Goal: Task Accomplishment & Management: Manage account settings

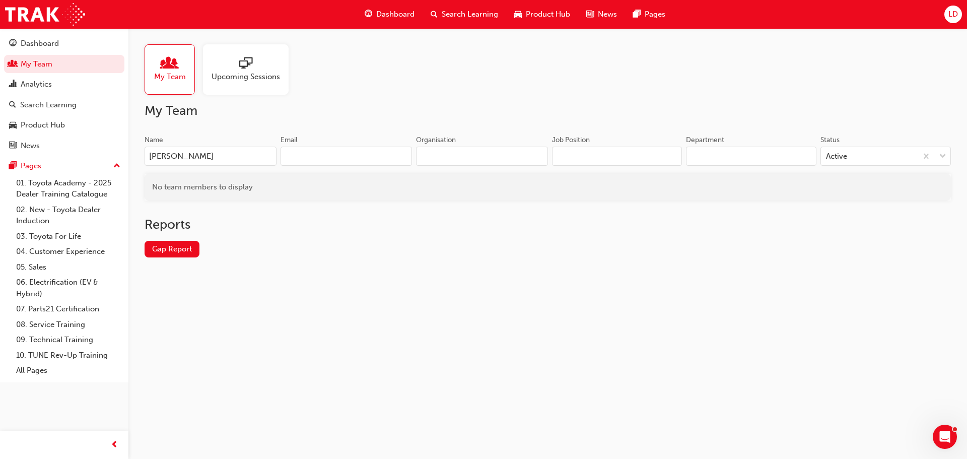
type input "courtney"
click at [203, 154] on input "[PERSON_NAME]" at bounding box center [211, 156] width 132 height 19
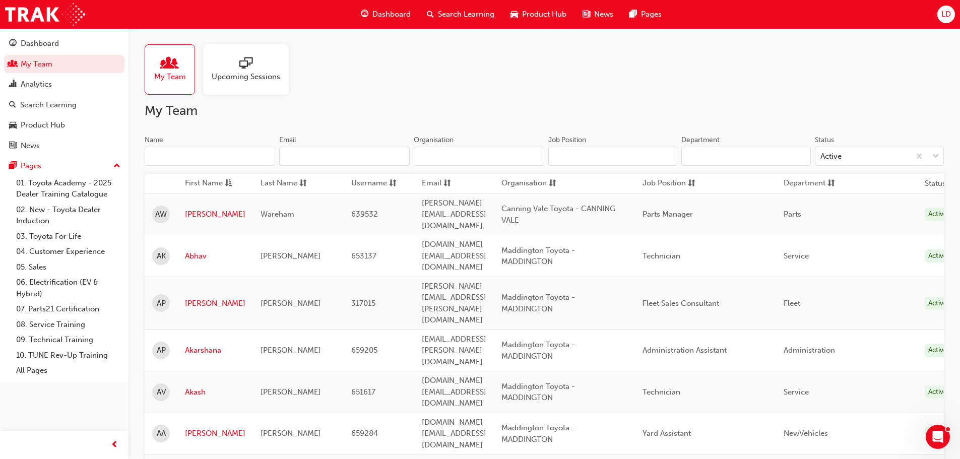
click at [231, 161] on input "Name" at bounding box center [210, 156] width 130 height 19
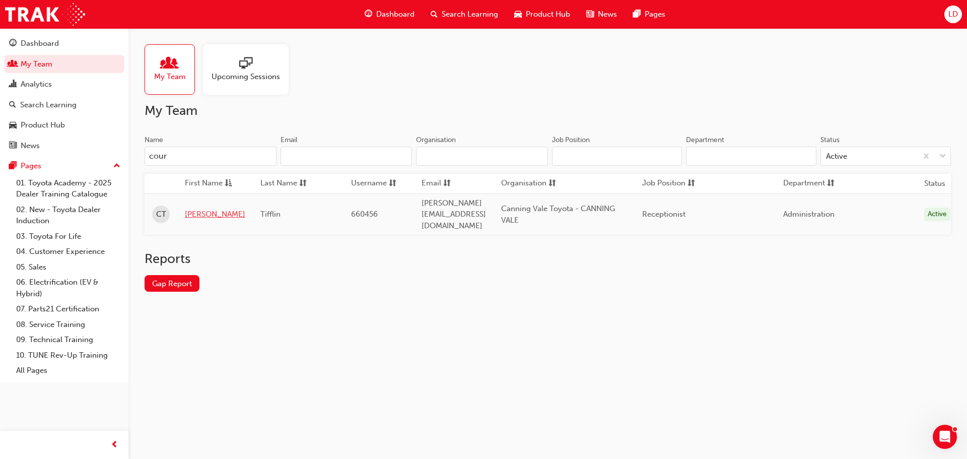
type input "cour"
click at [203, 210] on link "Courtney" at bounding box center [215, 215] width 60 height 12
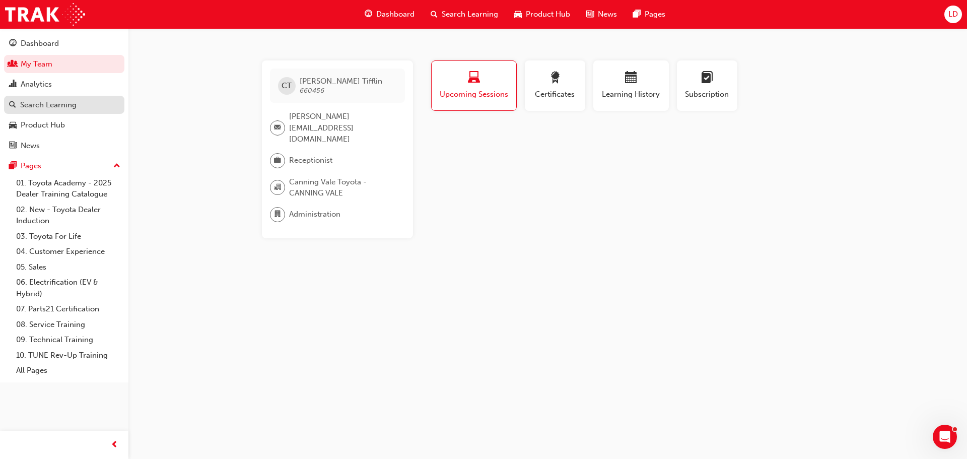
click at [40, 102] on div "Search Learning" at bounding box center [48, 105] width 56 height 12
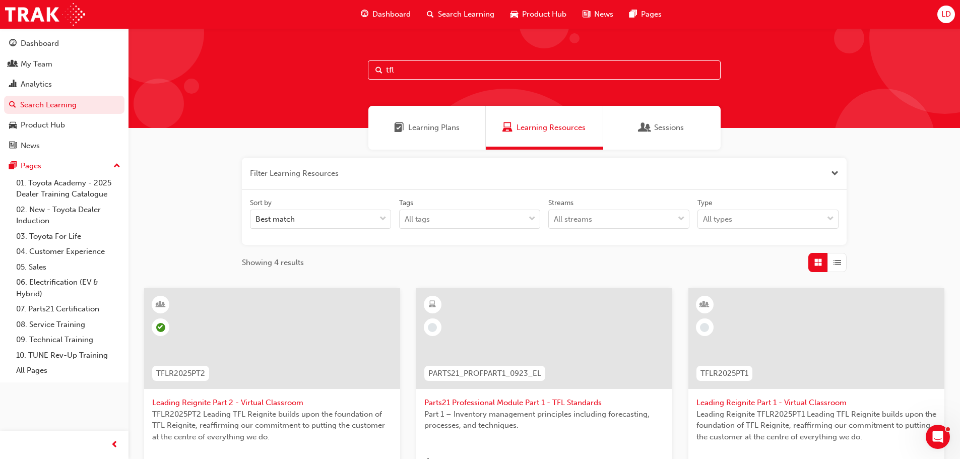
click at [409, 70] on input "tfl" at bounding box center [544, 69] width 353 height 19
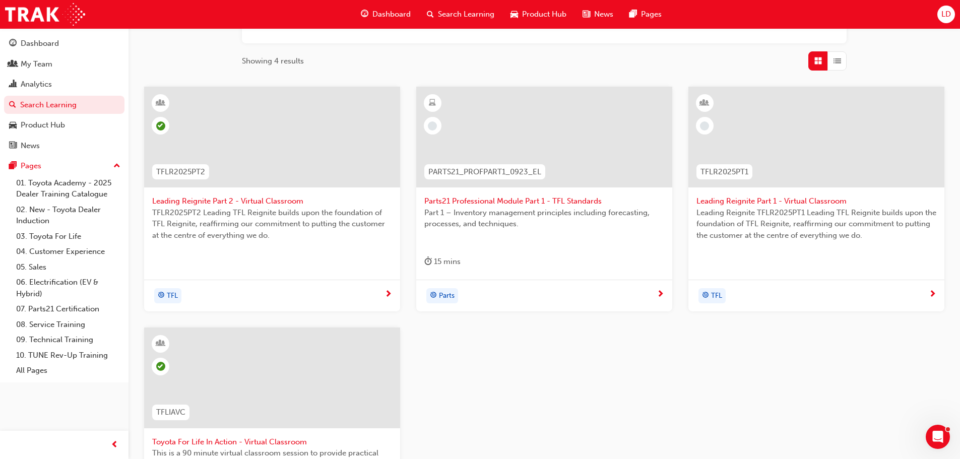
scroll to position [252, 0]
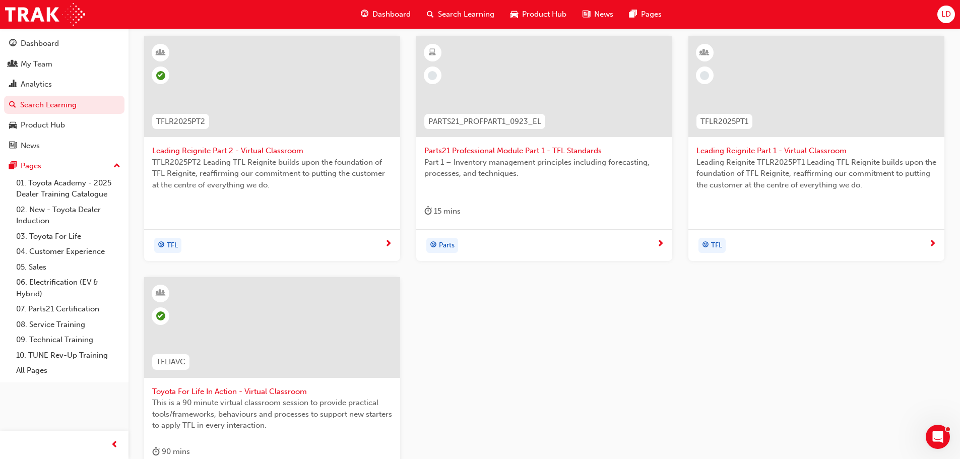
click at [268, 386] on span "Toyota For Life In Action - Virtual Classroom" at bounding box center [272, 392] width 240 height 12
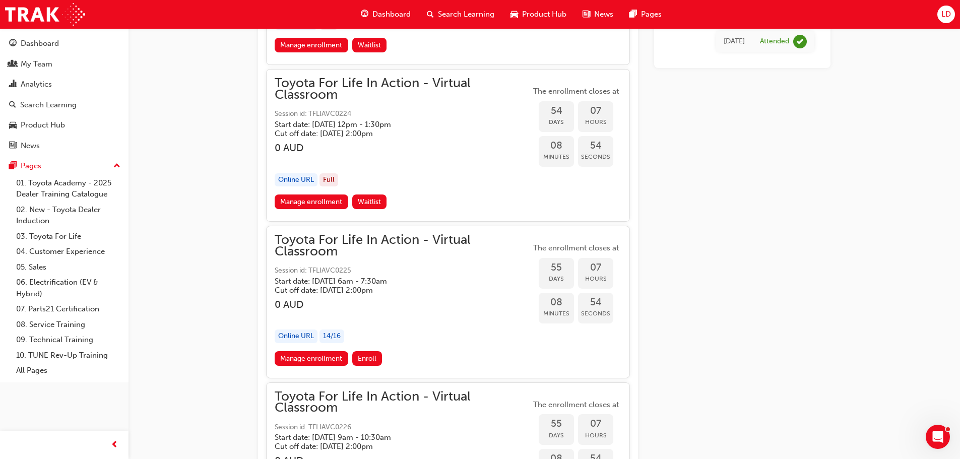
scroll to position [11262, 0]
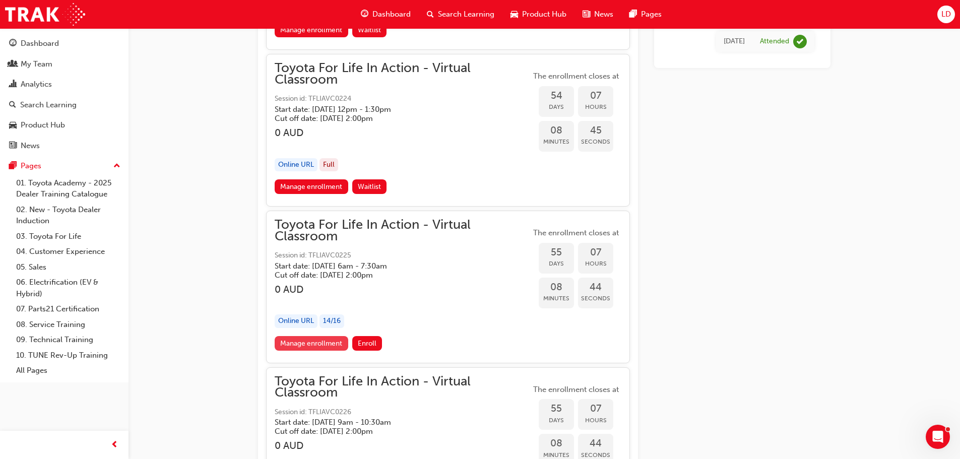
click at [320, 347] on link "Manage enrollment" at bounding box center [312, 343] width 74 height 15
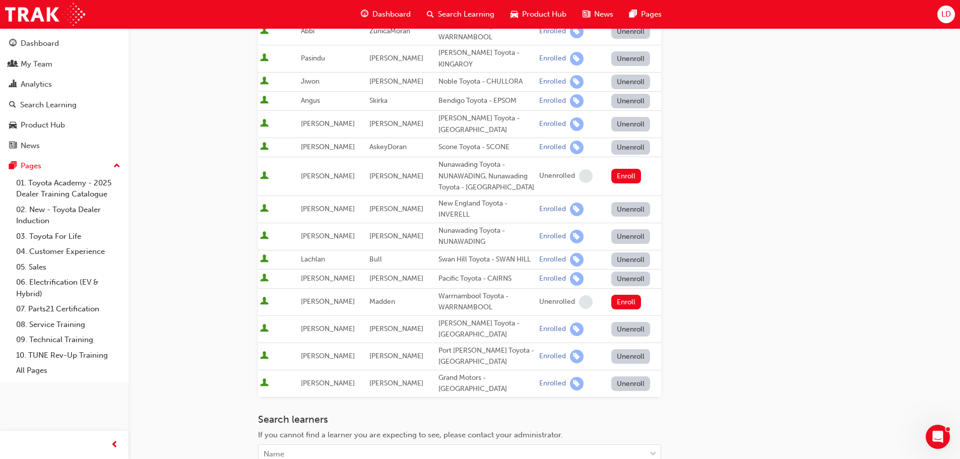
scroll to position [252, 0]
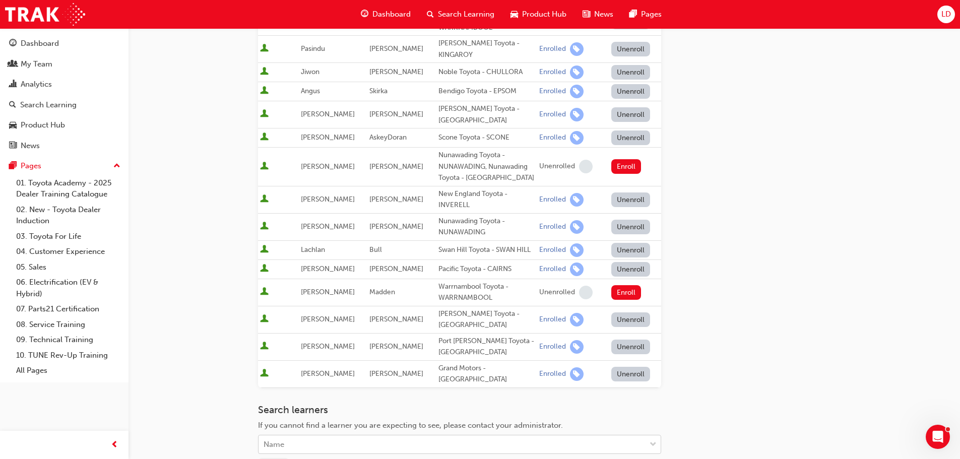
click at [387, 436] on div "Name" at bounding box center [451, 445] width 387 height 18
type input "courtney"
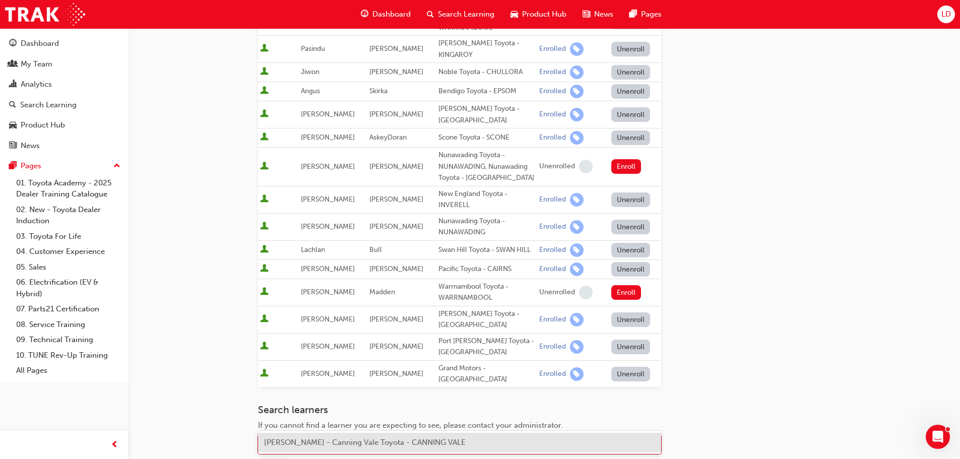
click at [322, 440] on span "Courtney Tifflin - Canning Vale Toyota - CANNING VALE" at bounding box center [365, 442] width 202 height 9
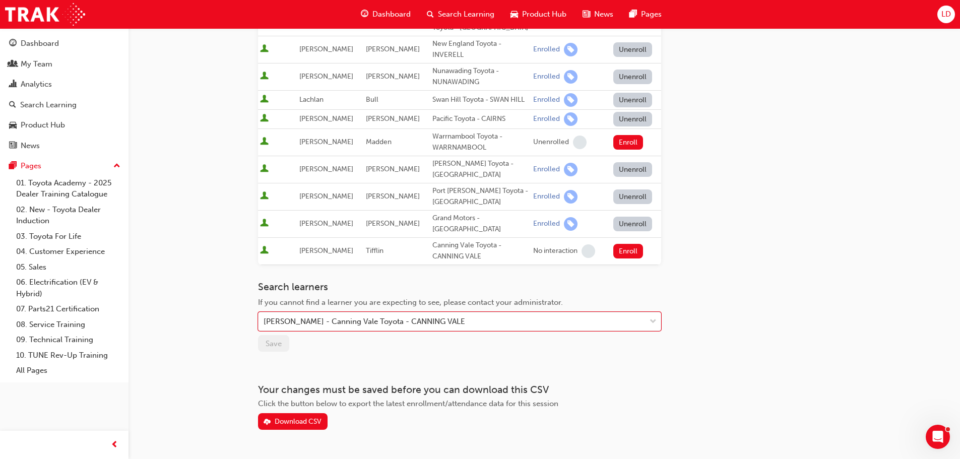
scroll to position [403, 0]
click at [624, 243] on button "Enroll" at bounding box center [628, 250] width 30 height 15
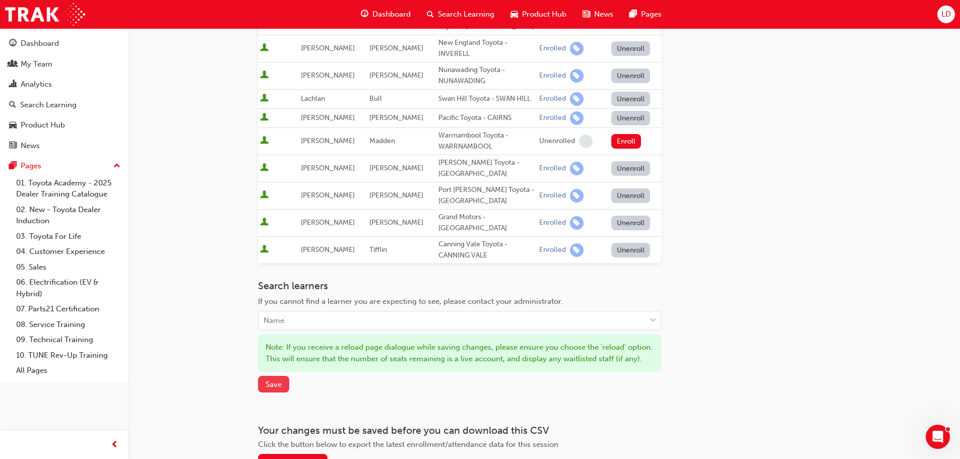
click at [276, 380] on span "Save" at bounding box center [274, 384] width 16 height 9
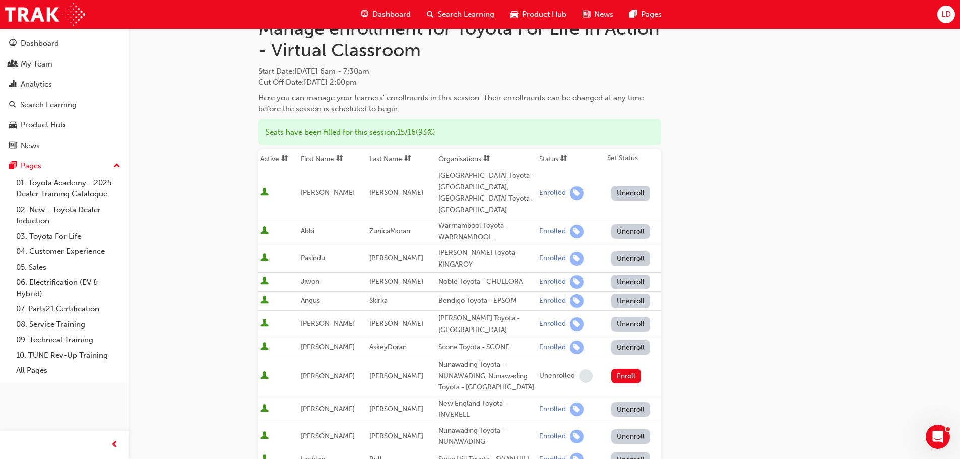
scroll to position [0, 0]
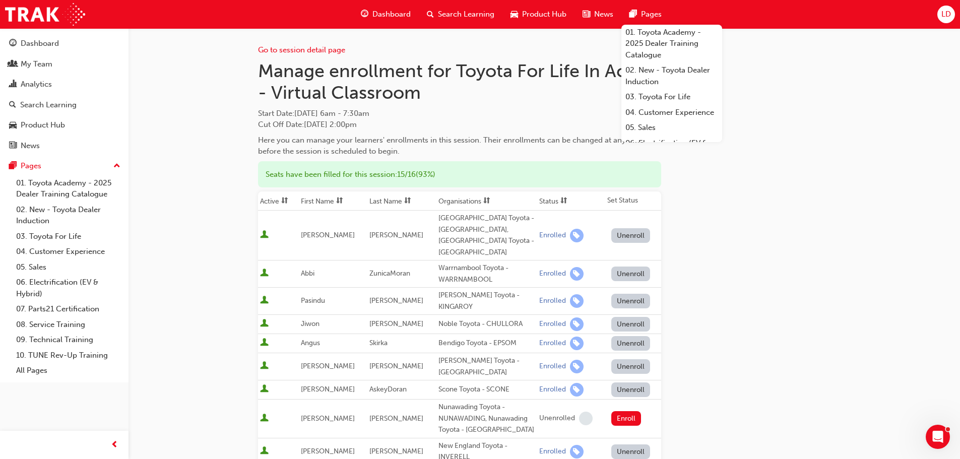
click at [953, 19] on div "LD" at bounding box center [946, 15] width 18 height 18
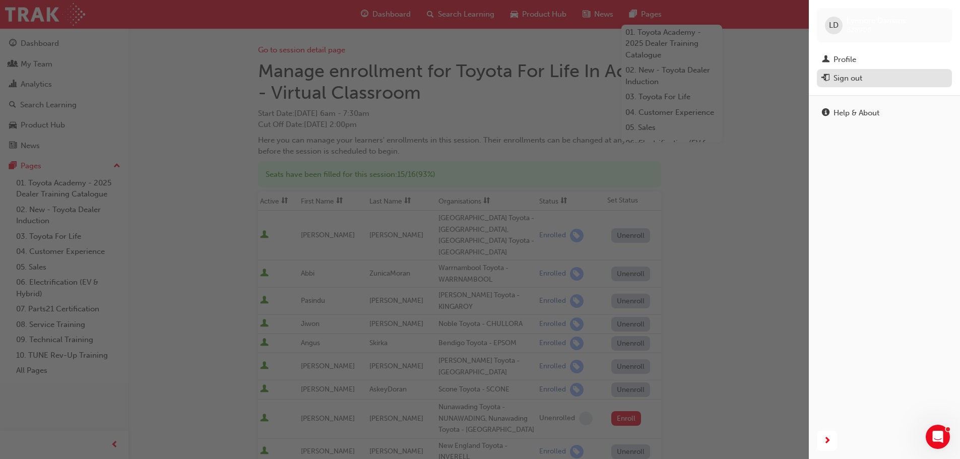
click at [868, 73] on div "Sign out" at bounding box center [884, 78] width 125 height 13
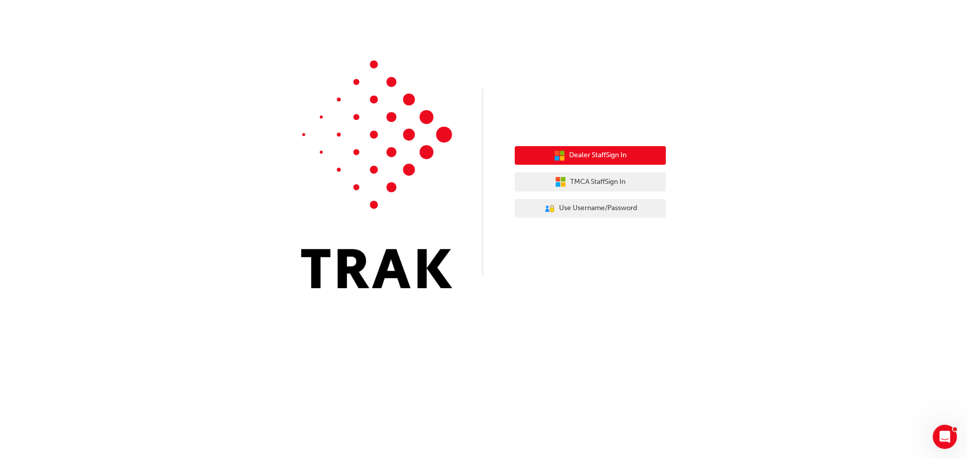
click at [611, 157] on span "Dealer Staff Sign In" at bounding box center [597, 156] width 57 height 12
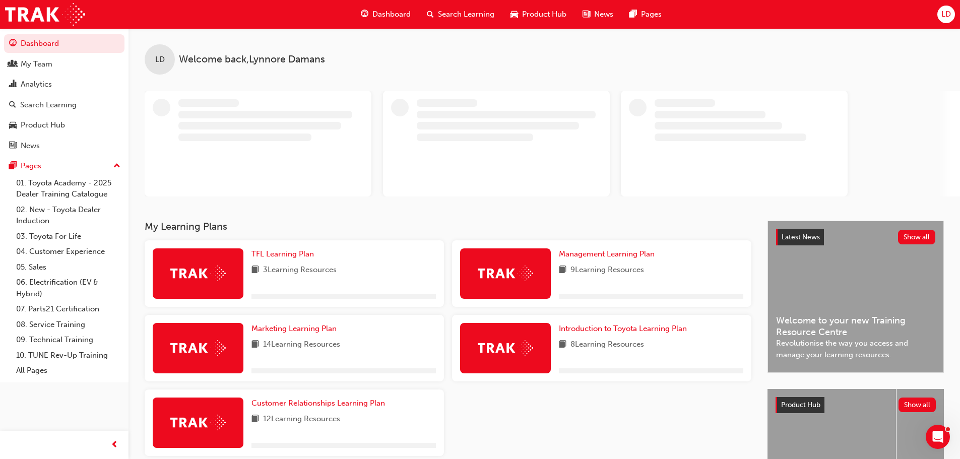
click at [945, 18] on span "LD" at bounding box center [946, 15] width 10 height 12
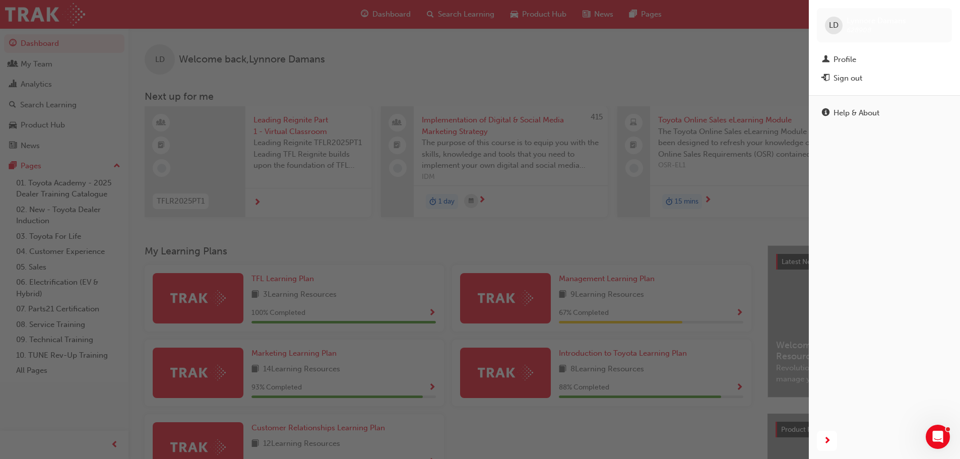
click at [873, 86] on button "Sign out" at bounding box center [884, 78] width 135 height 19
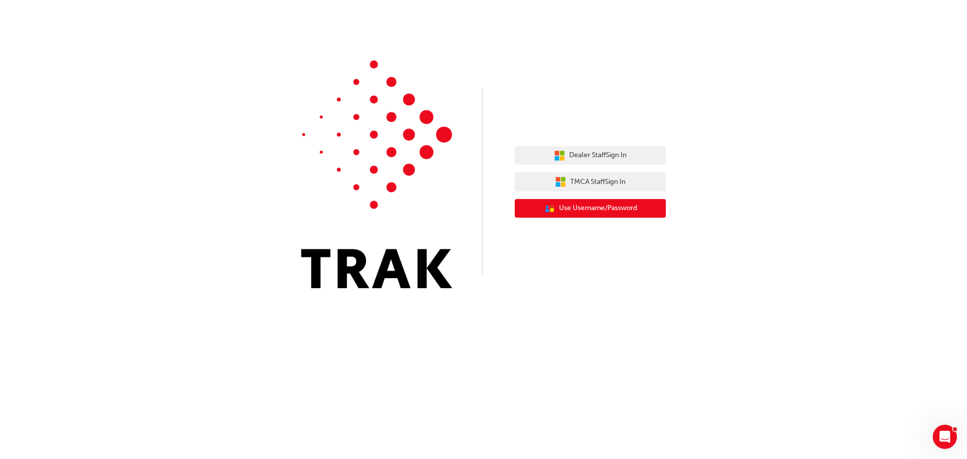
click at [584, 209] on span "Use Username/Password" at bounding box center [598, 209] width 78 height 12
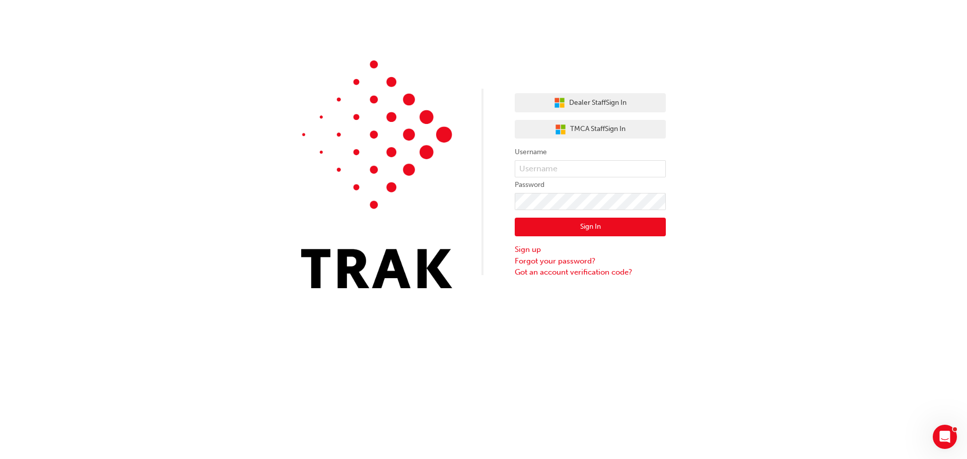
click at [576, 159] on form "Username Password Sign In Sign up Forgot your password? Got an account verifica…" at bounding box center [590, 212] width 151 height 132
click at [568, 166] on input "text" at bounding box center [590, 168] width 151 height 17
type input "Courtney.Tifflin"
click at [551, 214] on div "Sign In Sign up Forgot your password? Got an account verification code?" at bounding box center [590, 244] width 151 height 68
drag, startPoint x: 769, startPoint y: 340, endPoint x: 675, endPoint y: 235, distance: 141.3
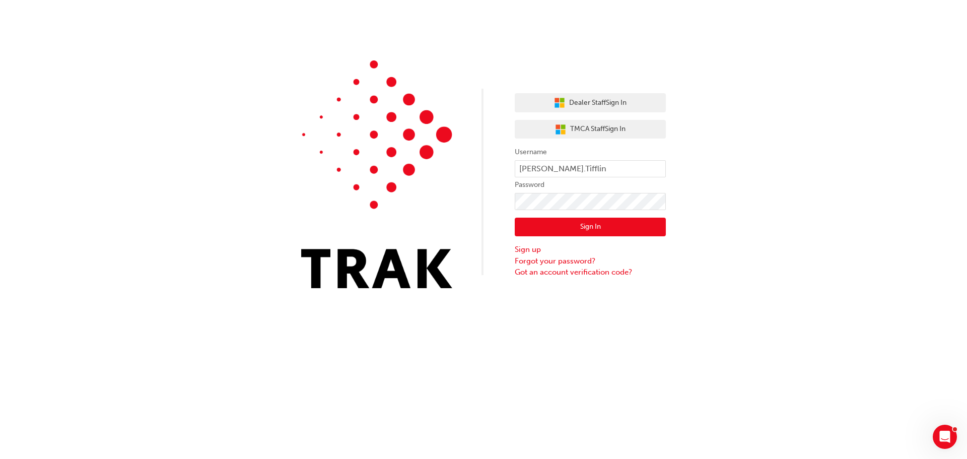
click at [769, 339] on div "Dealer Staff Sign In TMCA Staff Sign In Username Courtney.Tifflin Password Sign…" at bounding box center [483, 229] width 967 height 459
click at [619, 230] on button "Sign In" at bounding box center [590, 227] width 151 height 19
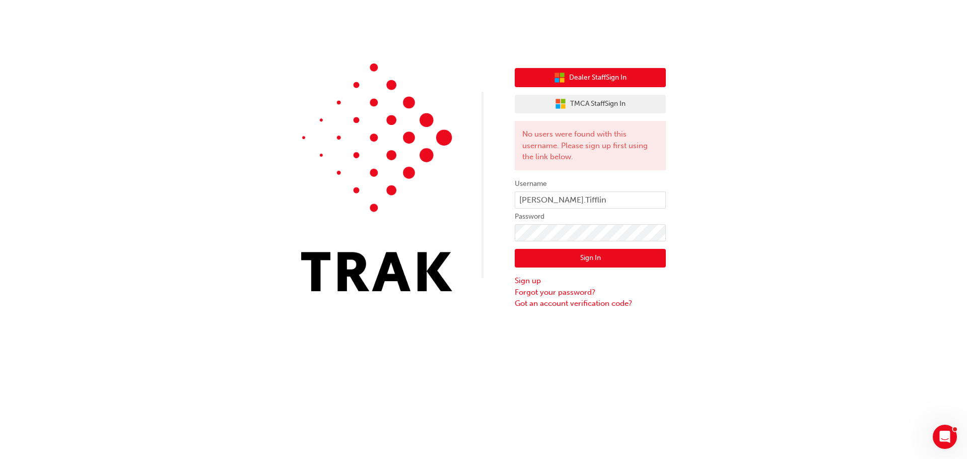
click at [574, 86] on button "Dealer Staff Sign In" at bounding box center [590, 77] width 151 height 19
